Goal: Book appointment/travel/reservation

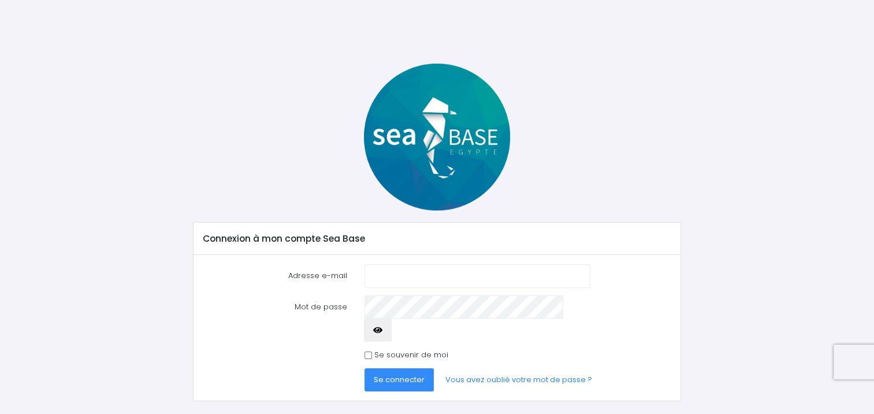
click at [393, 274] on input "Adresse e-mail" at bounding box center [476, 275] width 225 height 23
type input "fopiveteau@gmail.com"
click at [400, 374] on span "Se connecter" at bounding box center [399, 379] width 51 height 11
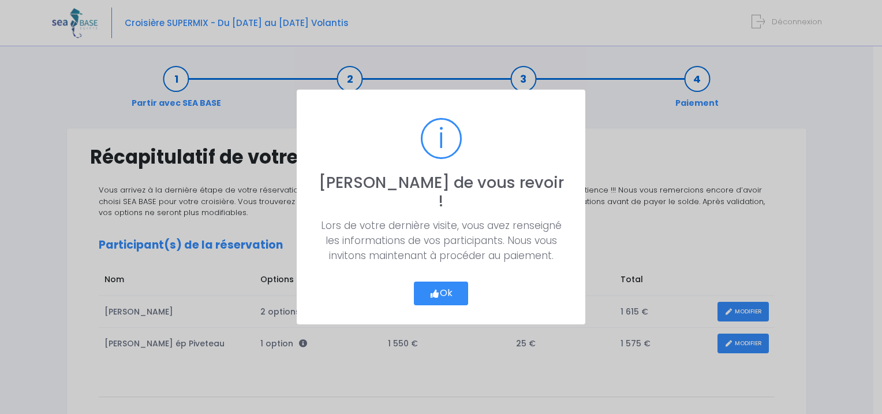
click at [444, 281] on button "Ok" at bounding box center [441, 293] width 54 height 24
